Goal: Information Seeking & Learning: Learn about a topic

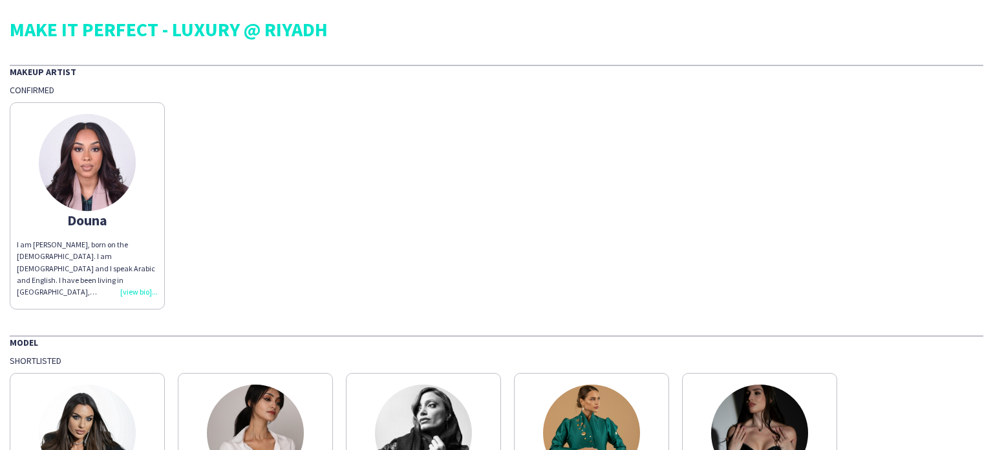
click at [147, 296] on div "I am [PERSON_NAME], born on the [DEMOGRAPHIC_DATA]. I am [DEMOGRAPHIC_DATA] and…" at bounding box center [87, 268] width 141 height 59
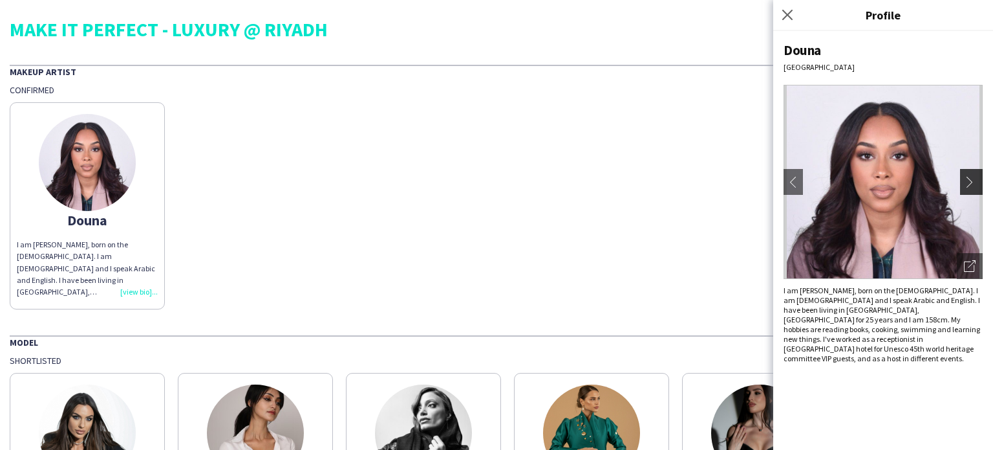
click at [975, 184] on app-icon "chevron-right" at bounding box center [973, 182] width 18 height 12
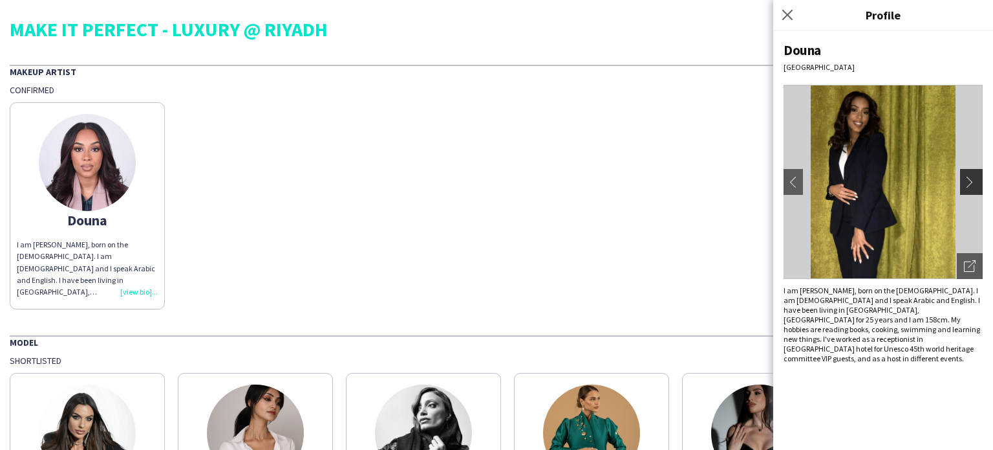
click at [975, 184] on app-icon "chevron-right" at bounding box center [973, 182] width 18 height 12
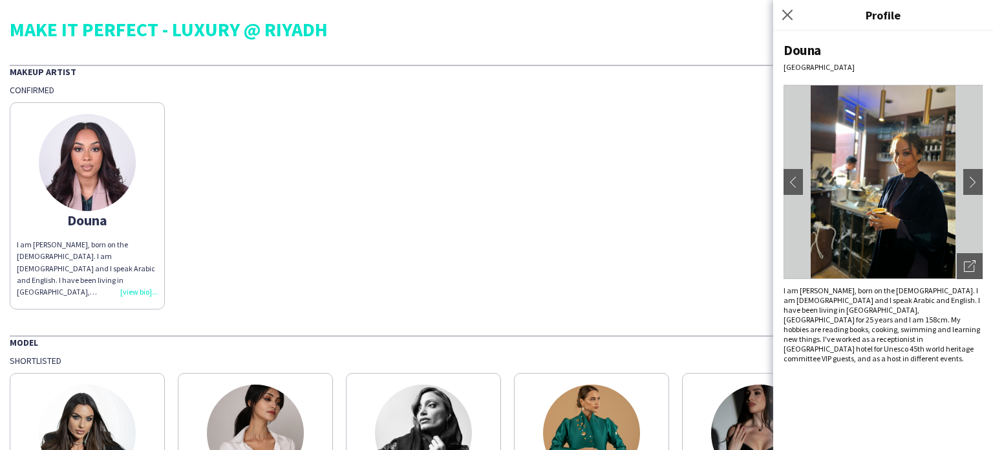
click at [924, 184] on img at bounding box center [883, 182] width 199 height 194
click at [965, 179] on app-icon "chevron-right" at bounding box center [973, 182] width 18 height 12
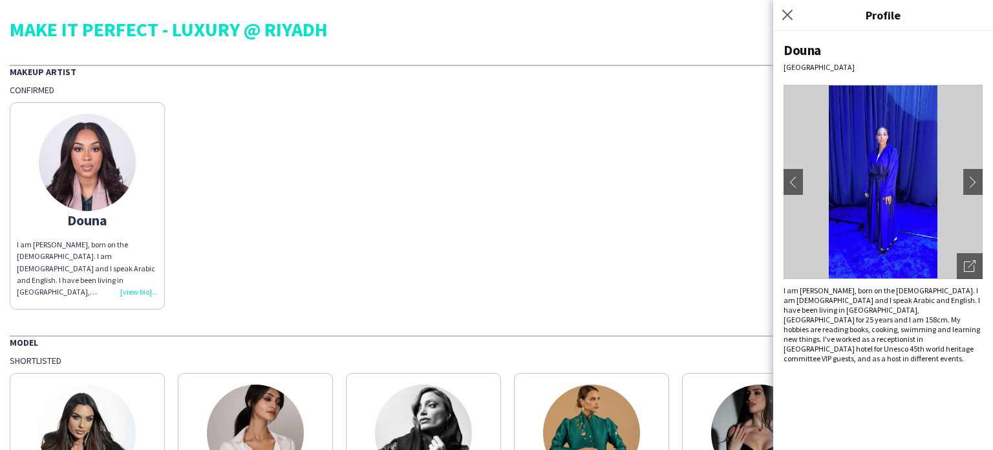
click at [929, 191] on img at bounding box center [883, 182] width 199 height 194
click at [970, 181] on app-icon "chevron-right" at bounding box center [973, 182] width 18 height 12
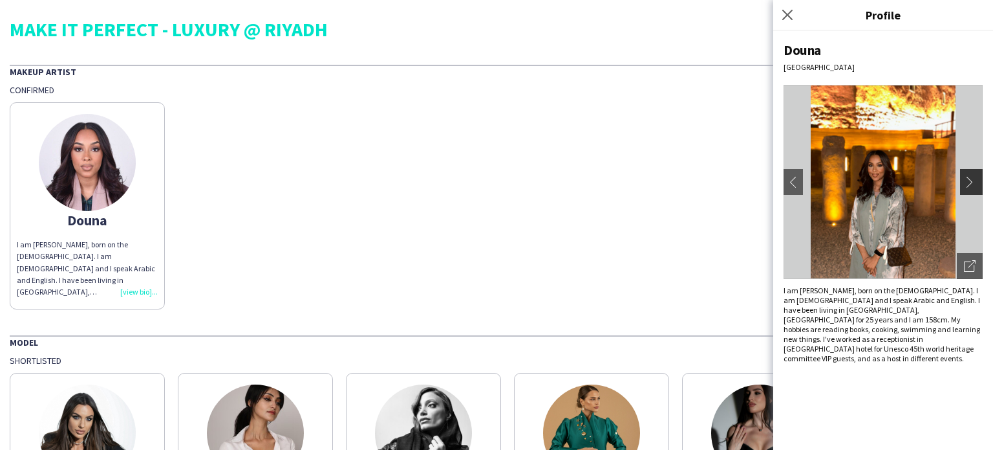
click at [970, 181] on app-icon "chevron-right" at bounding box center [973, 182] width 18 height 12
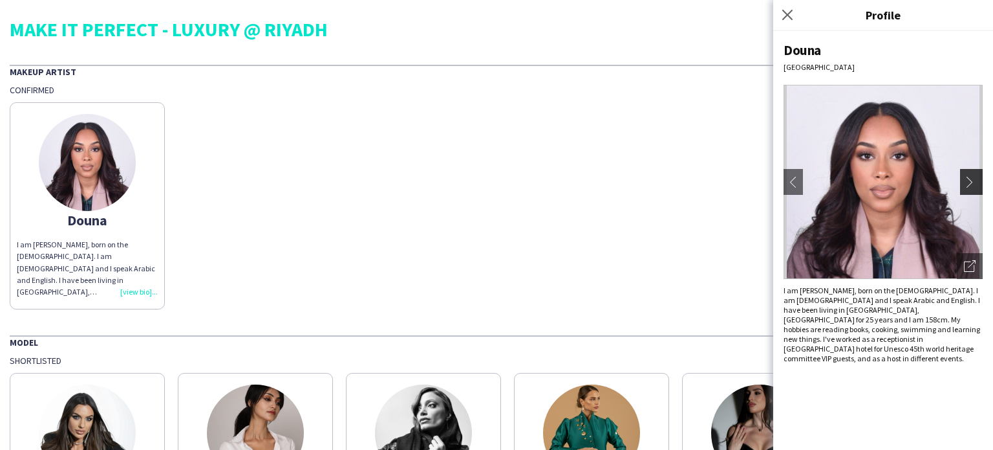
click at [970, 181] on app-icon "chevron-right" at bounding box center [973, 182] width 18 height 12
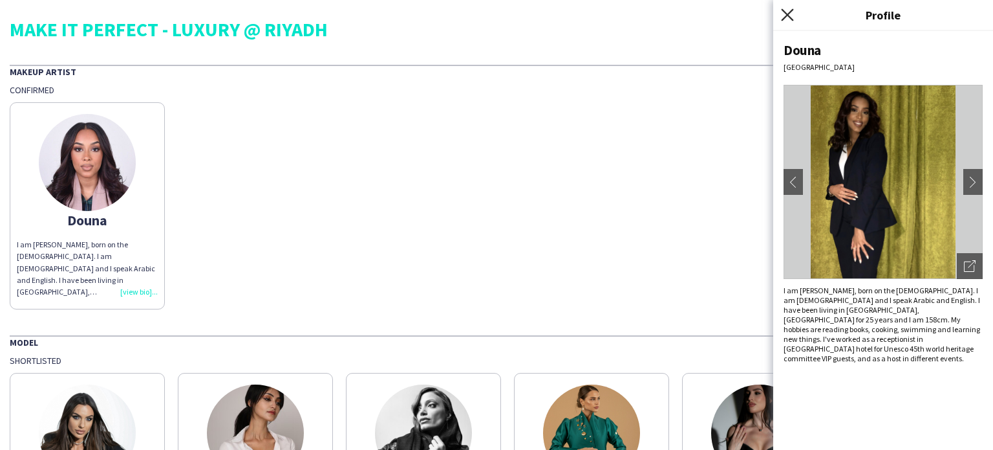
click at [792, 10] on icon at bounding box center [787, 14] width 12 height 12
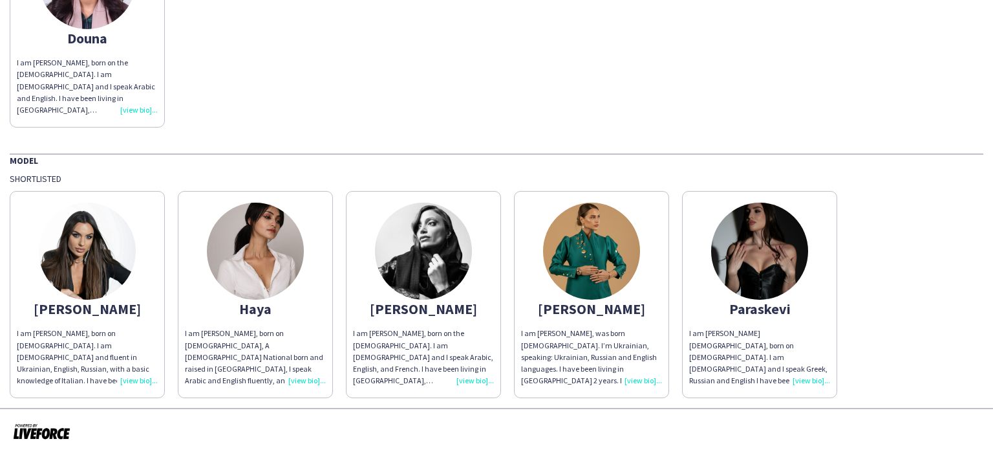
scroll to position [186, 0]
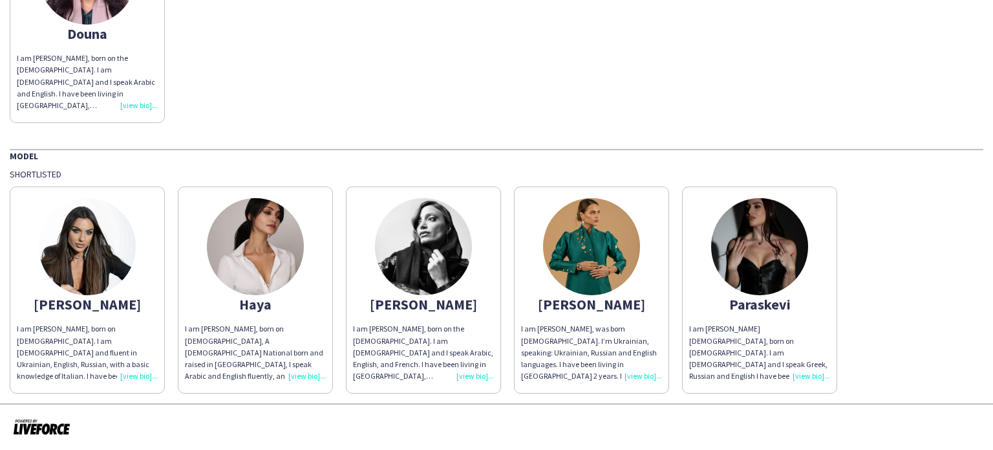
click at [812, 371] on div "I am [PERSON_NAME][DEMOGRAPHIC_DATA], born on [DEMOGRAPHIC_DATA]. I am [DEMOGRA…" at bounding box center [759, 352] width 141 height 59
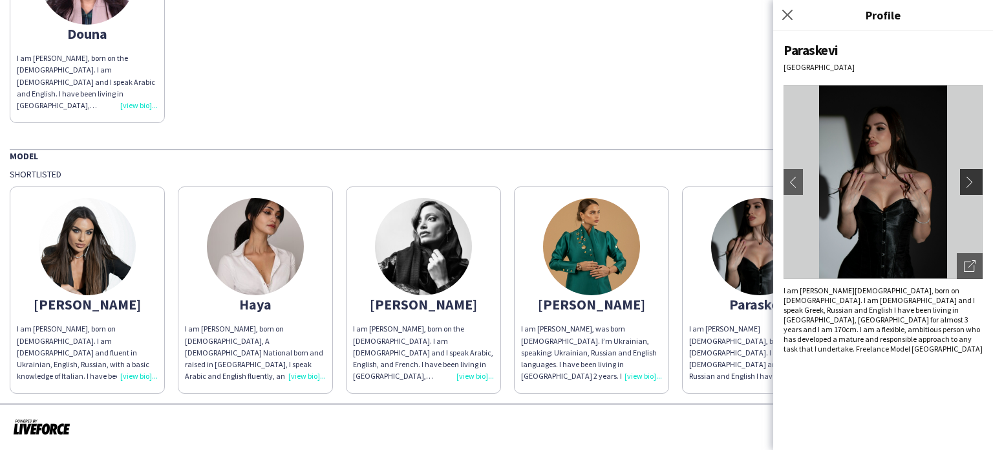
click at [980, 183] on app-icon "chevron-right" at bounding box center [973, 182] width 18 height 12
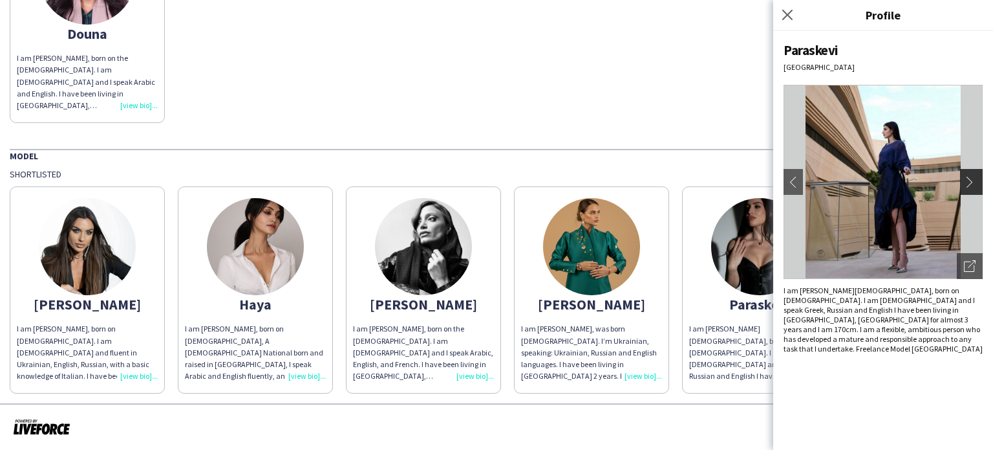
click at [974, 181] on app-icon "chevron-right" at bounding box center [973, 182] width 18 height 12
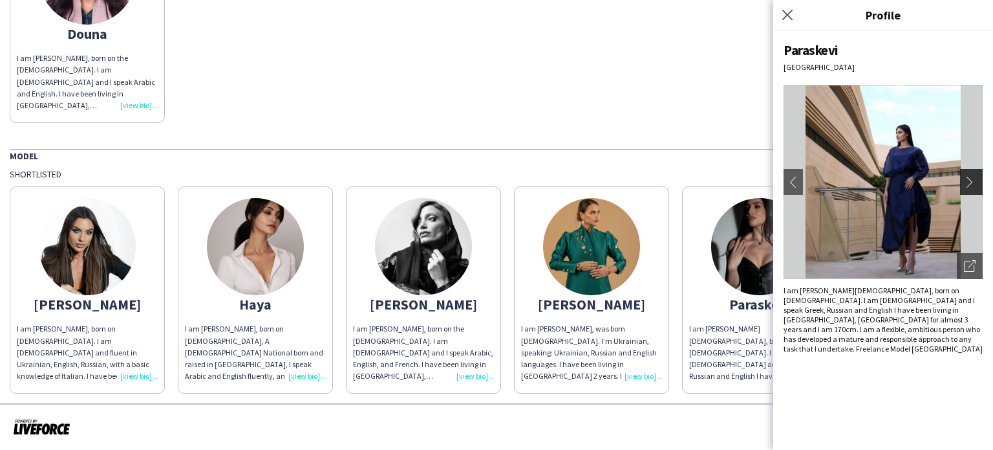
click at [974, 181] on app-icon "chevron-right" at bounding box center [973, 182] width 18 height 12
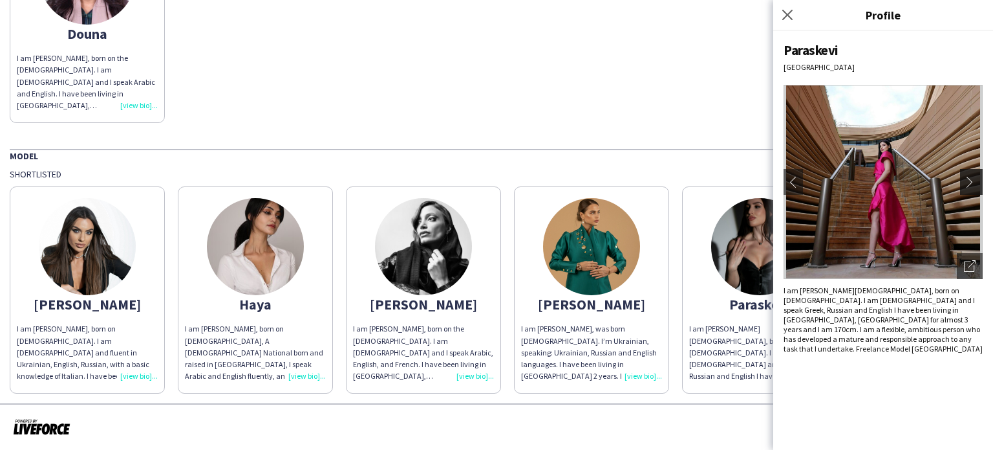
click at [974, 181] on app-icon "chevron-right" at bounding box center [973, 182] width 18 height 12
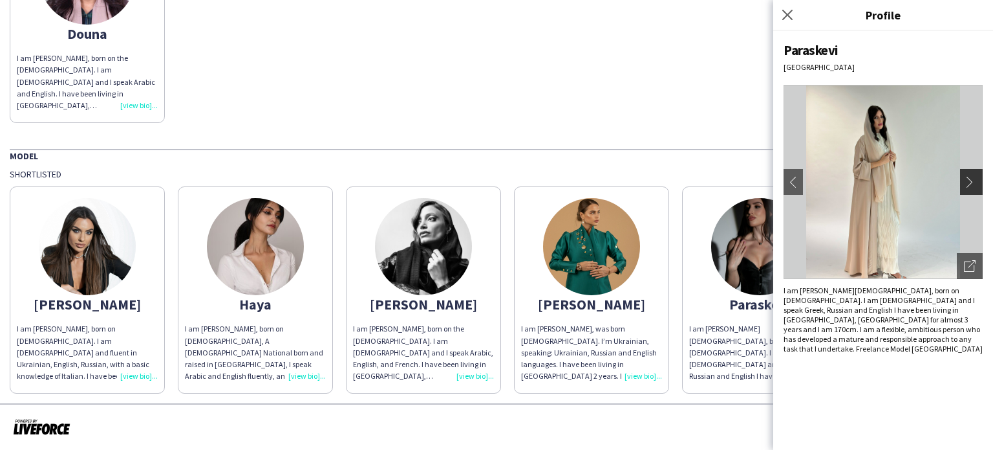
click at [974, 181] on app-icon "chevron-right" at bounding box center [973, 182] width 18 height 12
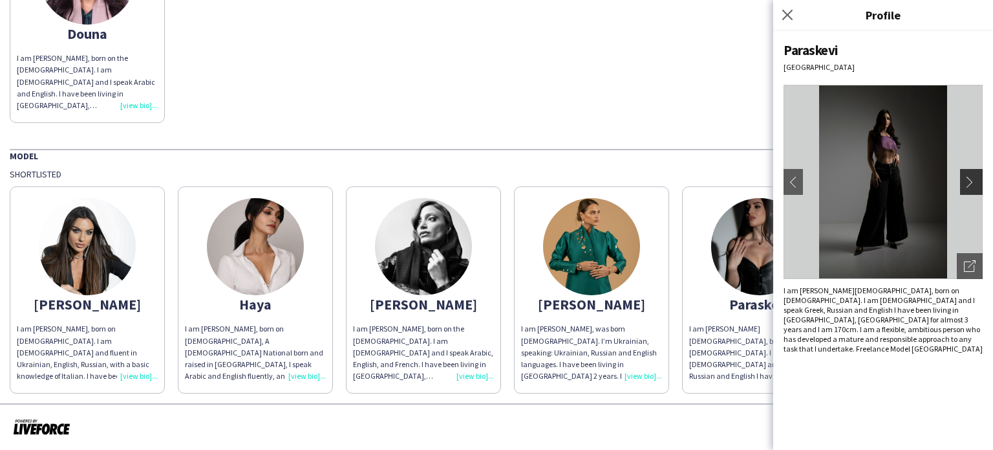
click at [974, 181] on app-icon "chevron-right" at bounding box center [973, 182] width 18 height 12
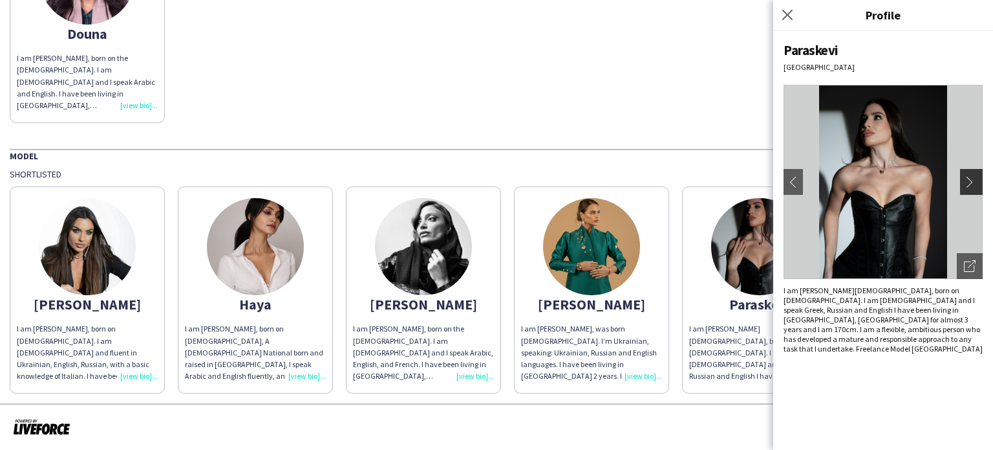
click at [974, 181] on app-icon "chevron-right" at bounding box center [973, 182] width 18 height 12
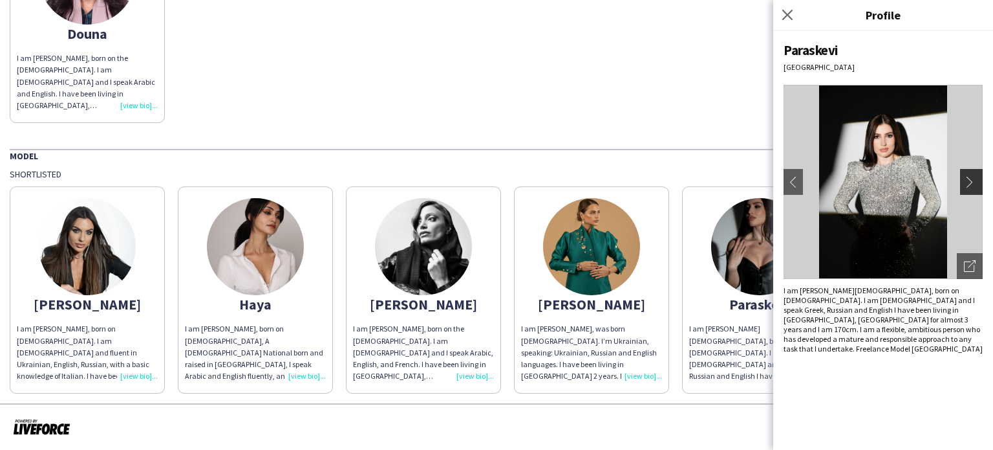
click at [974, 181] on app-icon "chevron-right" at bounding box center [973, 182] width 18 height 12
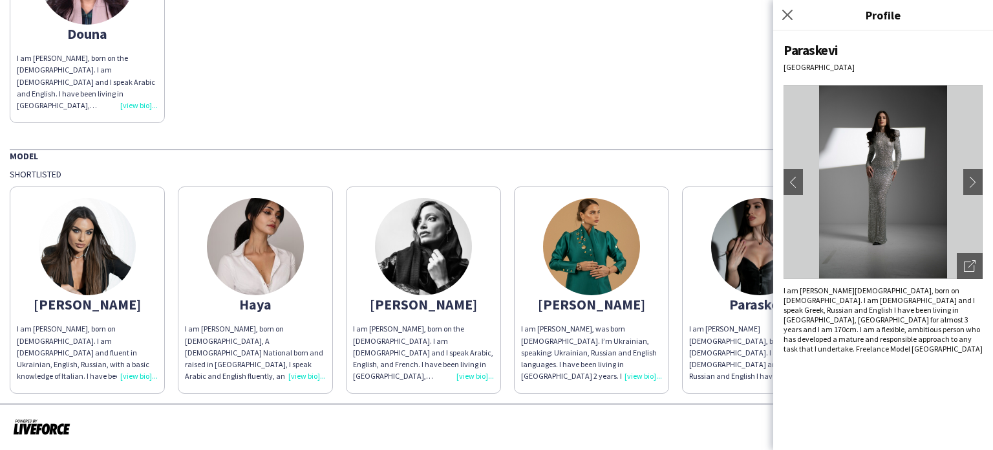
click at [624, 113] on div "Douna I am [PERSON_NAME], born on the [DEMOGRAPHIC_DATA]. I am [DEMOGRAPHIC_DAT…" at bounding box center [497, 15] width 974 height 213
